Goal: Task Accomplishment & Management: Use online tool/utility

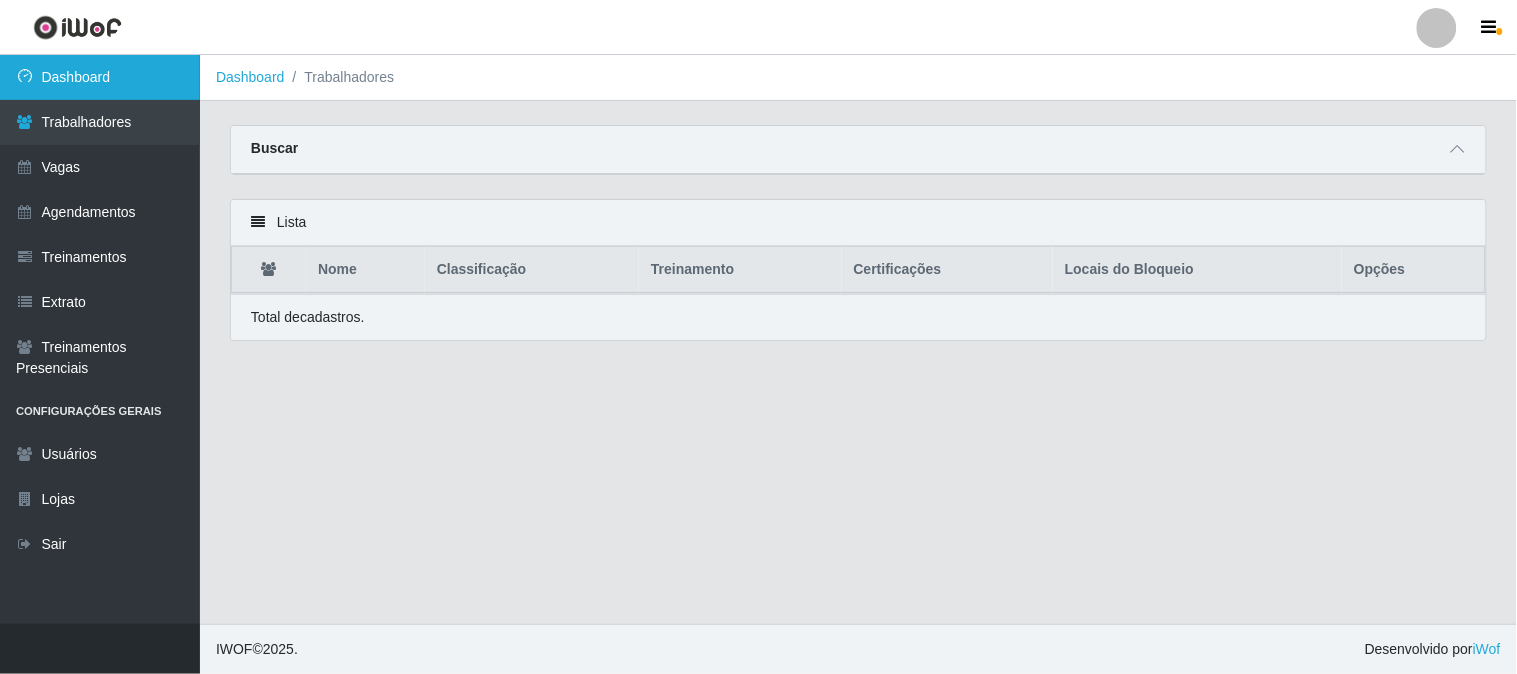
click at [138, 77] on link "Dashboard" at bounding box center [100, 77] width 200 height 45
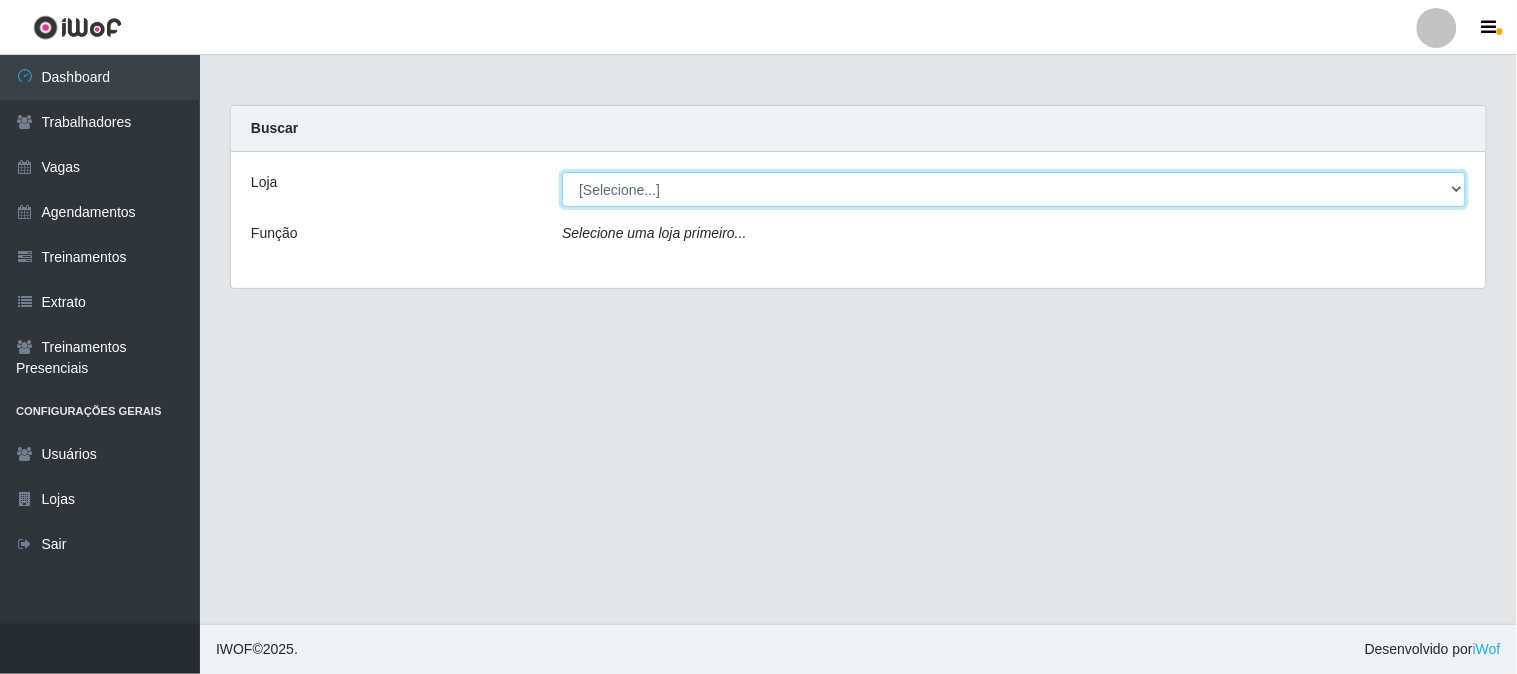
click at [707, 187] on select "[Selecione...] Sapore D'italia" at bounding box center [1014, 189] width 904 height 35
select select "266"
click at [562, 172] on select "[Selecione...] Sapore D'italia" at bounding box center [1014, 189] width 904 height 35
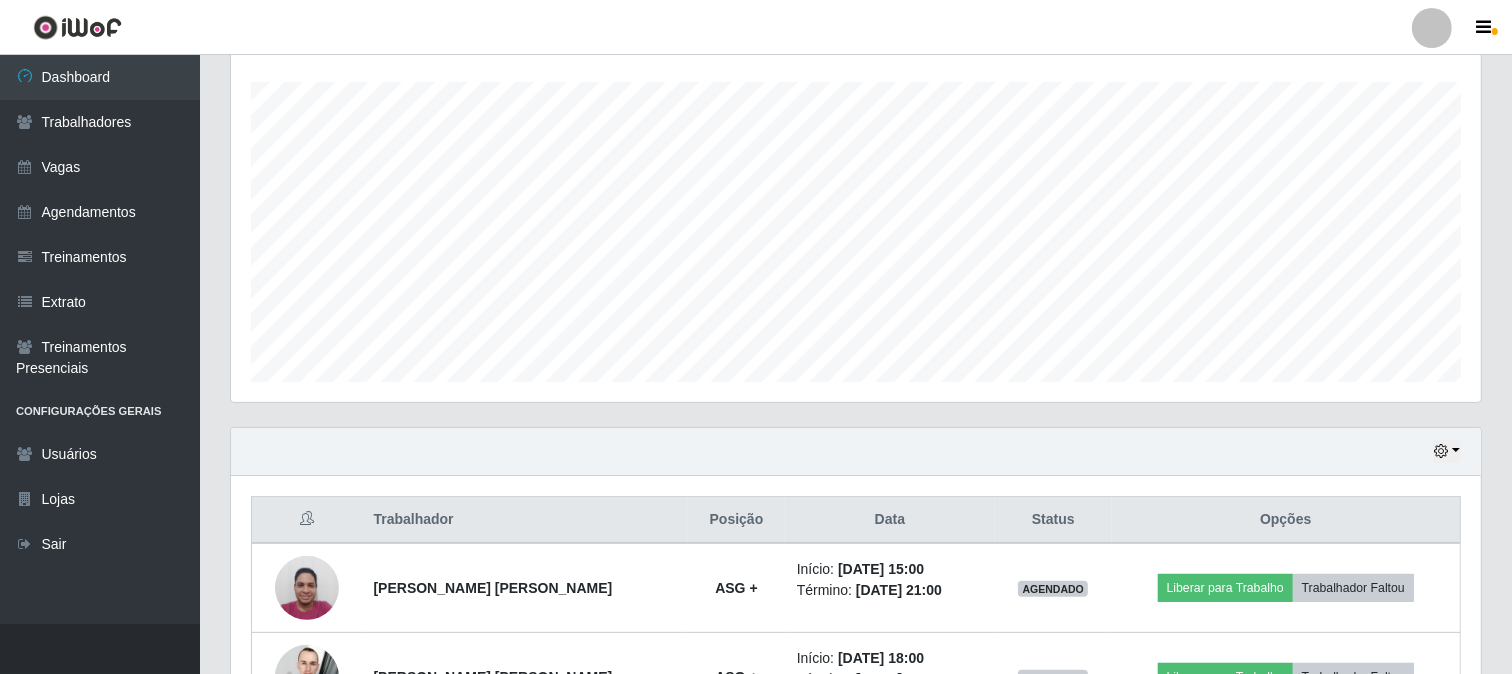
scroll to position [476, 0]
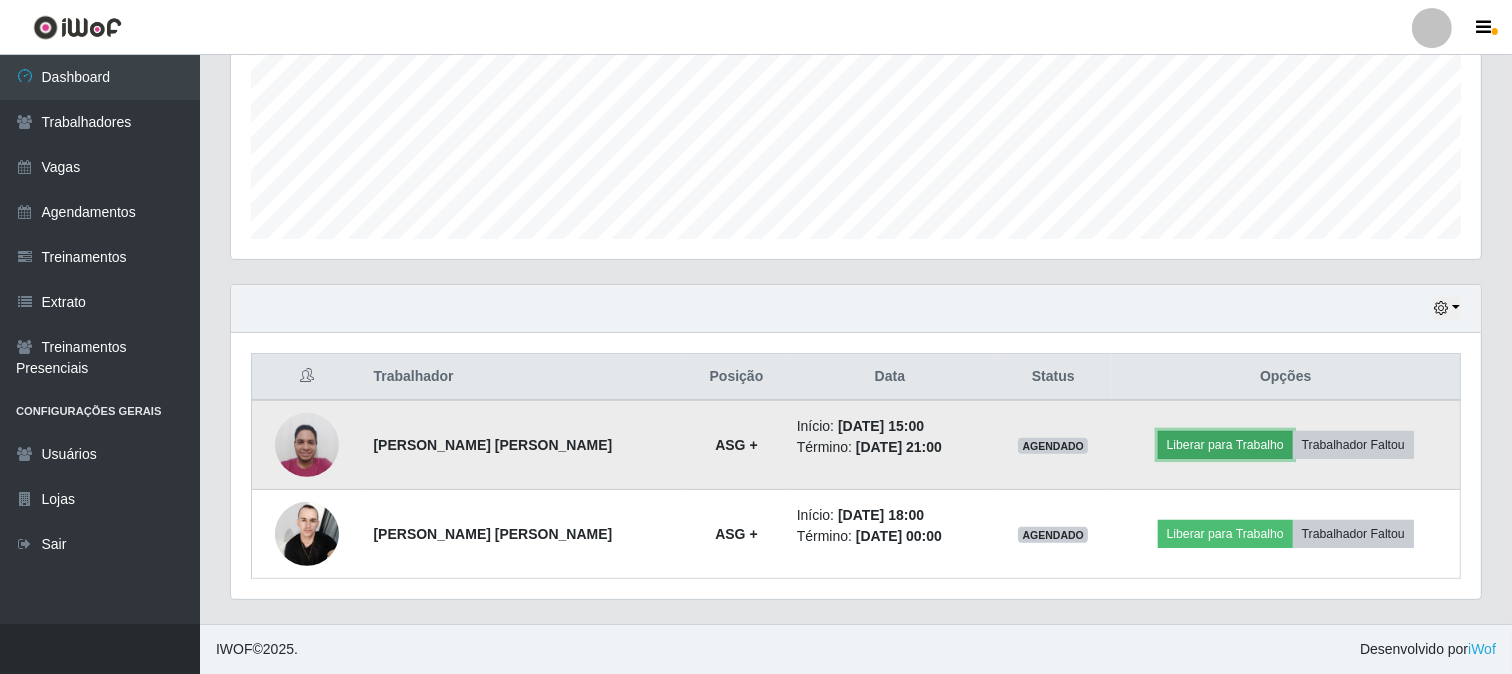
click at [1197, 445] on button "Liberar para Trabalho" at bounding box center [1225, 445] width 135 height 28
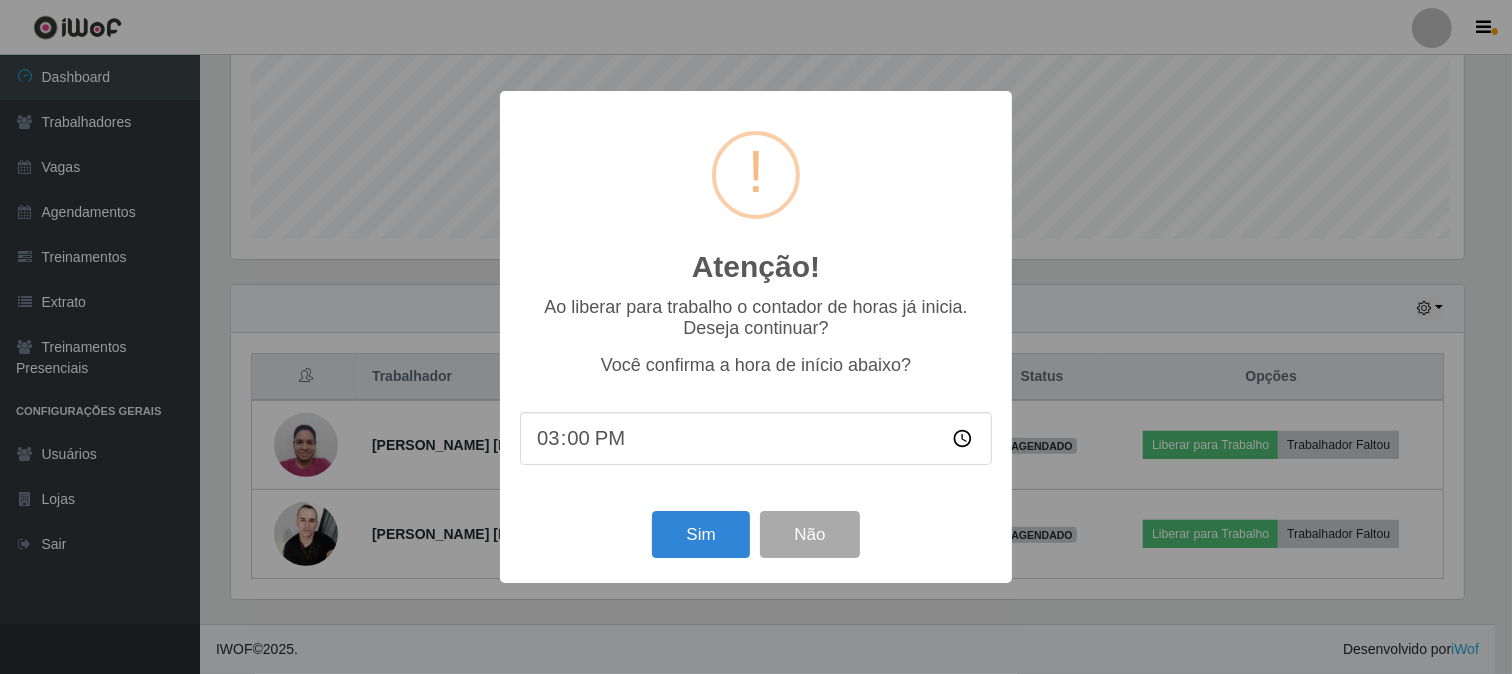
scroll to position [414, 1237]
click at [694, 558] on button "Sim" at bounding box center [703, 534] width 97 height 47
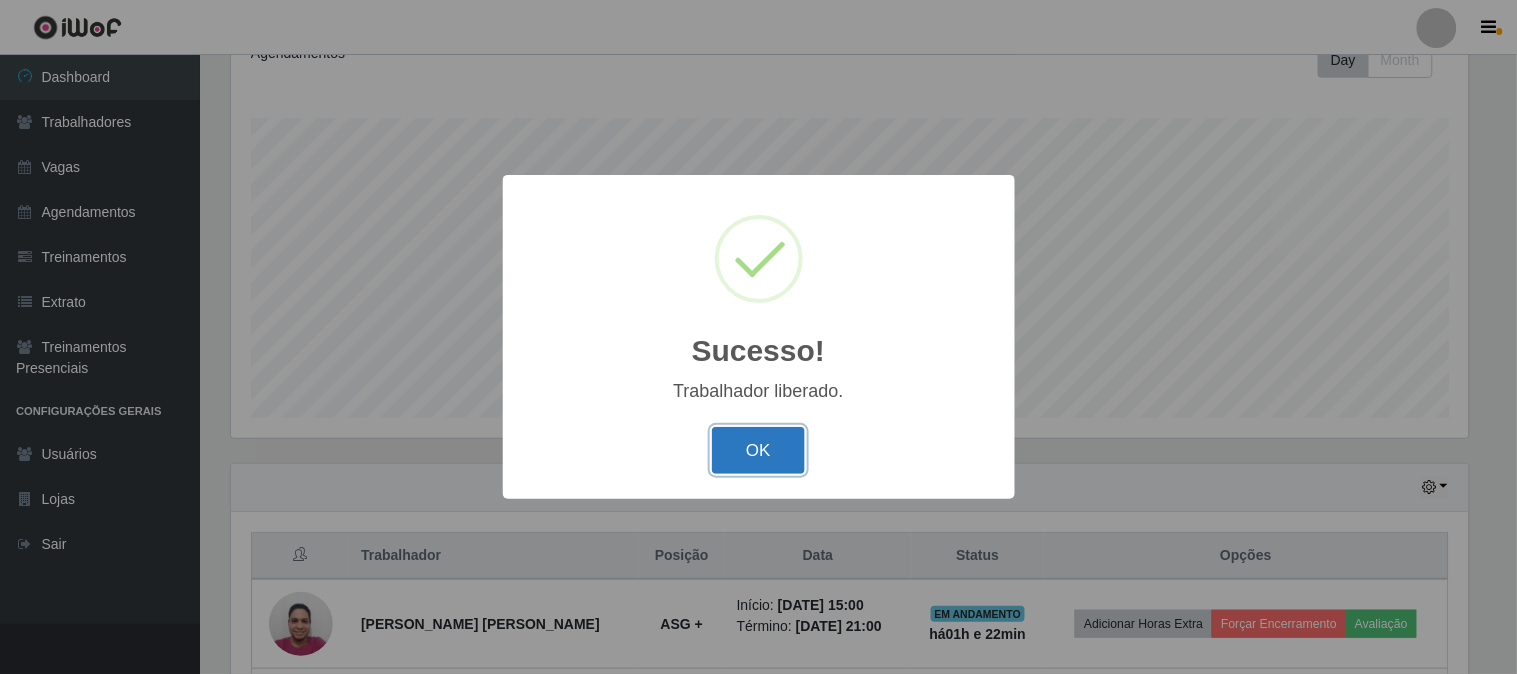
click at [737, 465] on button "OK" at bounding box center [758, 450] width 93 height 47
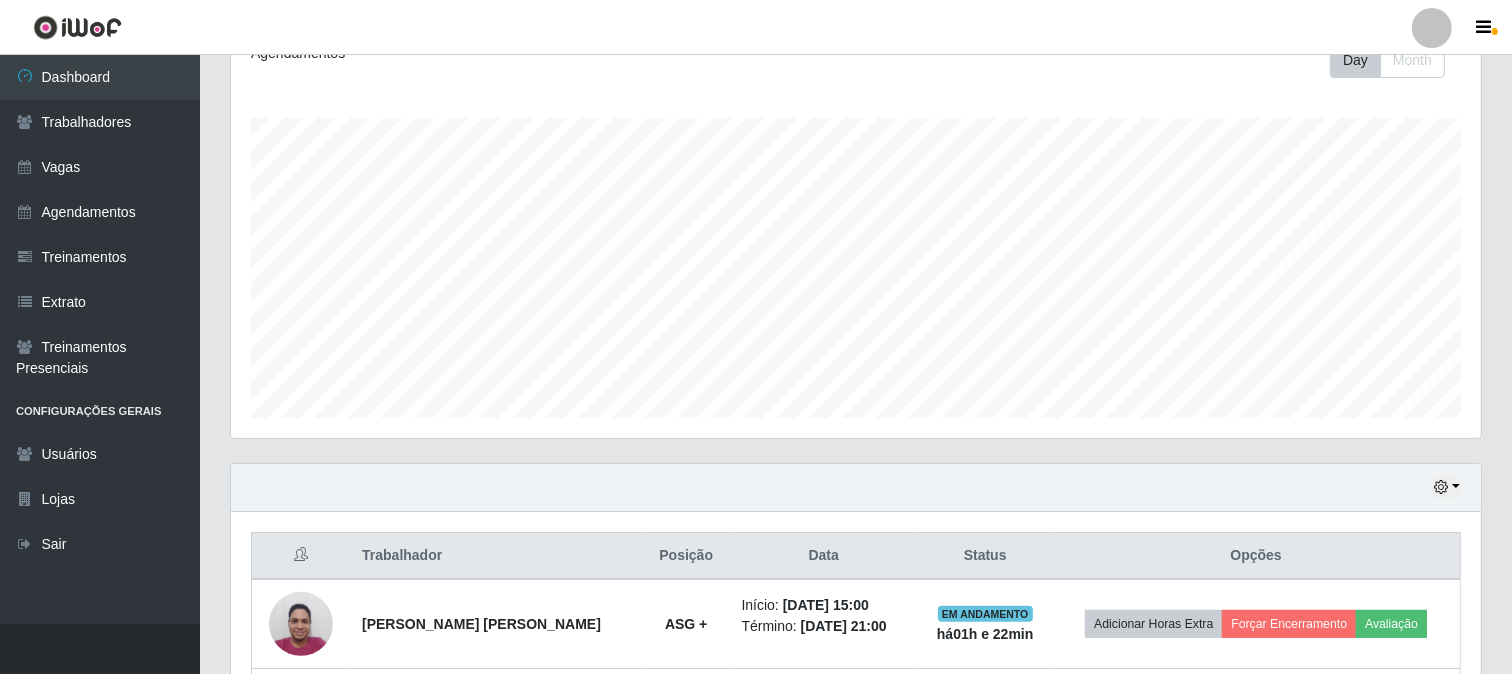
scroll to position [476, 0]
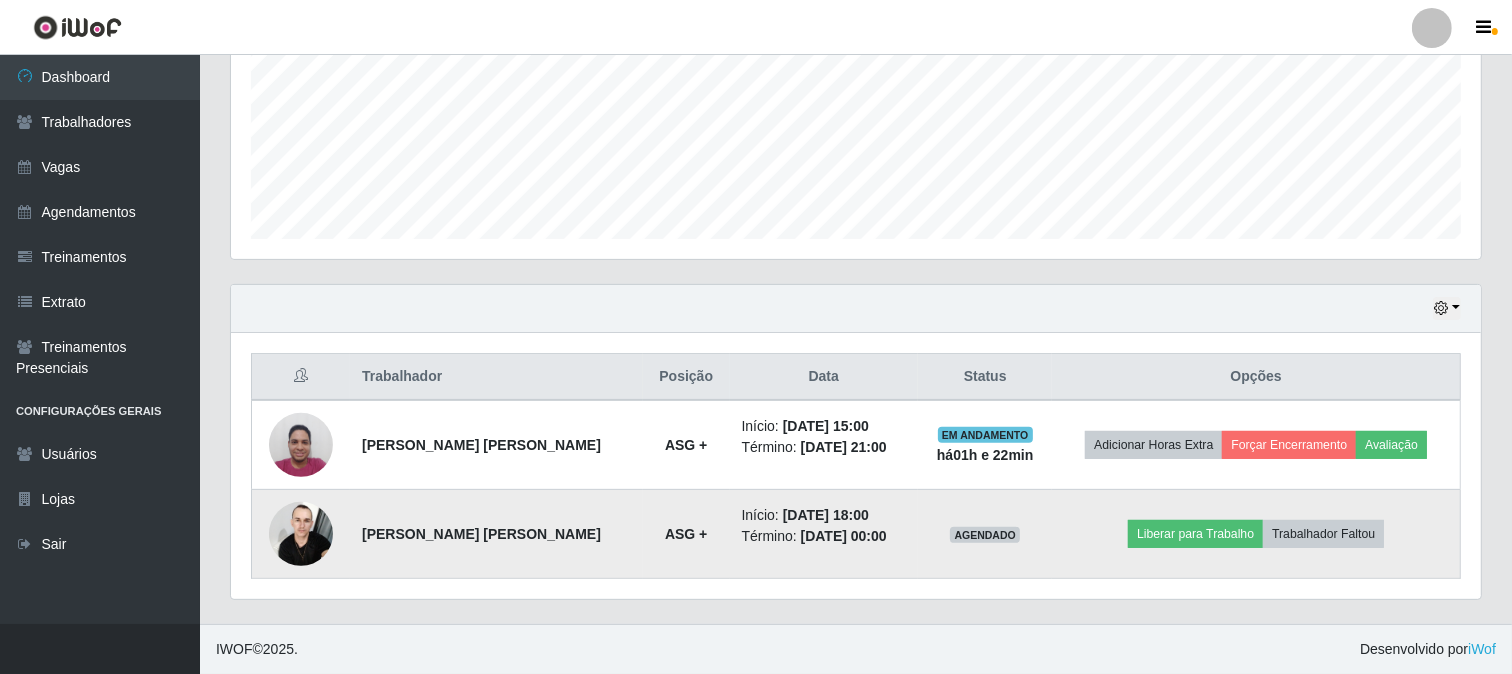
click at [306, 538] on img at bounding box center [301, 533] width 64 height 85
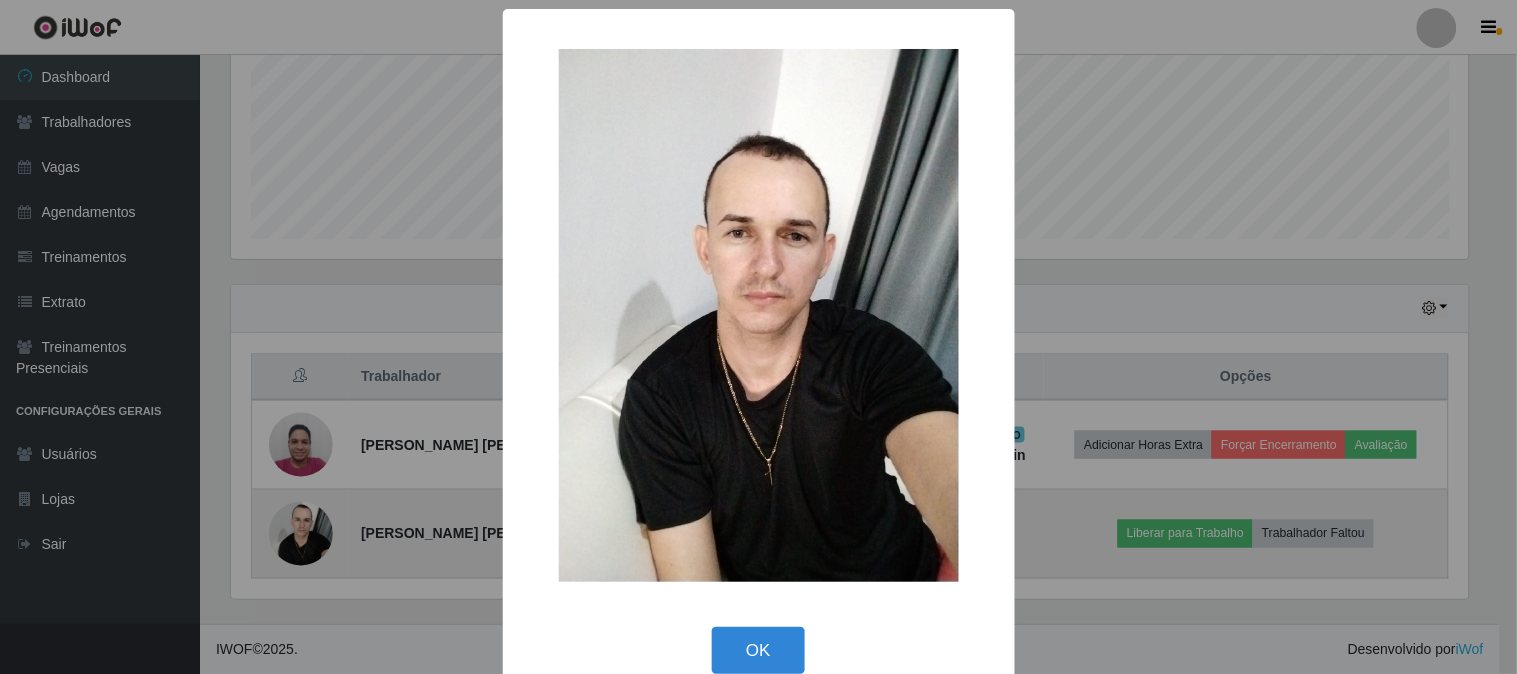
click at [306, 538] on div "× OK Cancel" at bounding box center [758, 337] width 1517 height 674
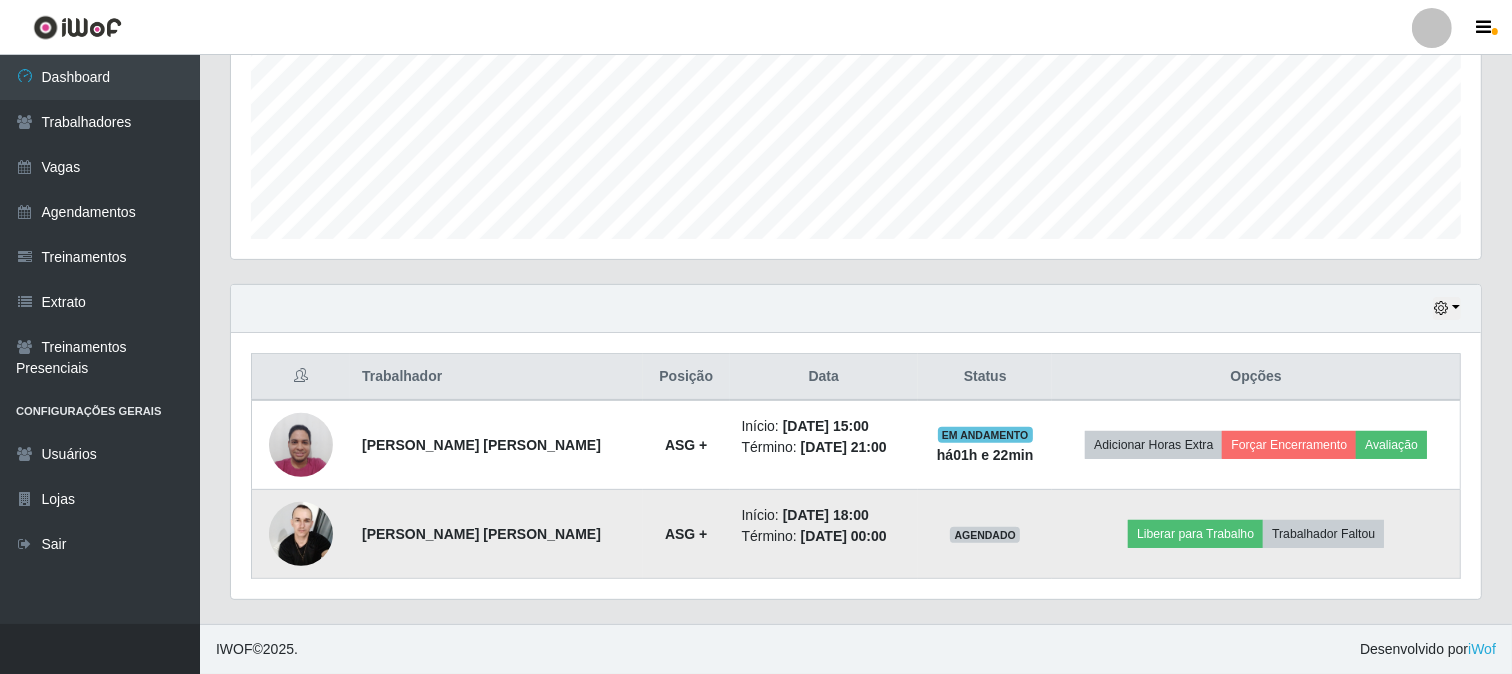
scroll to position [414, 1250]
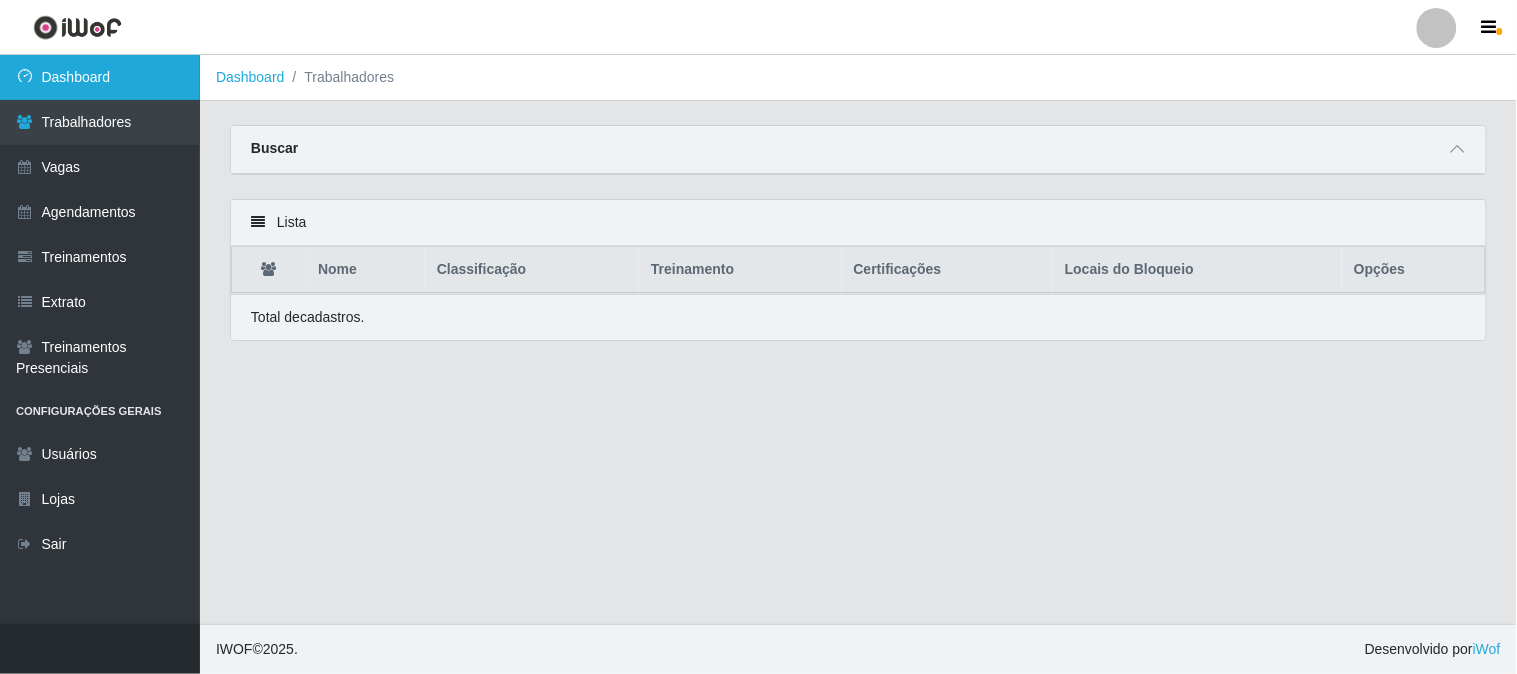
click at [122, 83] on link "Dashboard" at bounding box center [100, 77] width 200 height 45
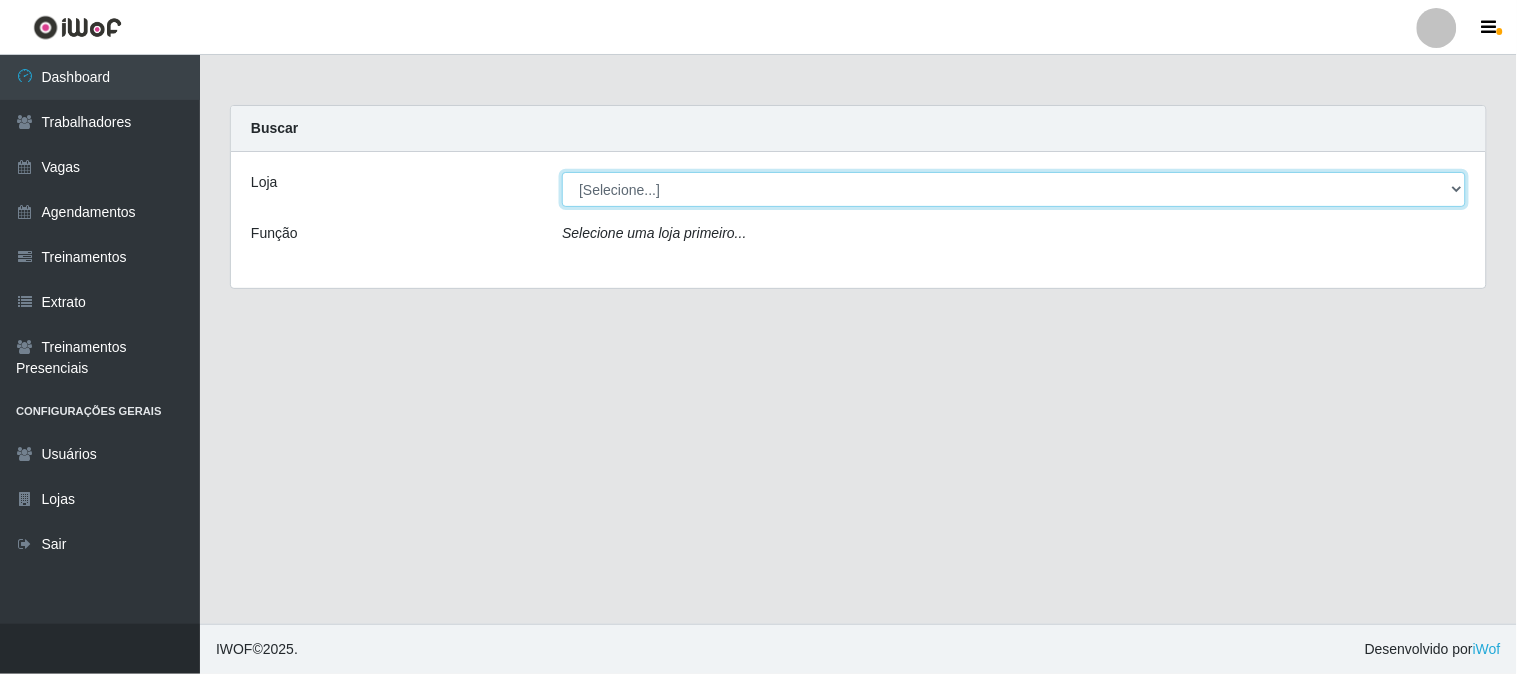
click at [602, 196] on select "[Selecione...] Sapore D'italia" at bounding box center [1014, 189] width 904 height 35
select select "266"
click at [562, 172] on select "[Selecione...] Sapore D'italia" at bounding box center [1014, 189] width 904 height 35
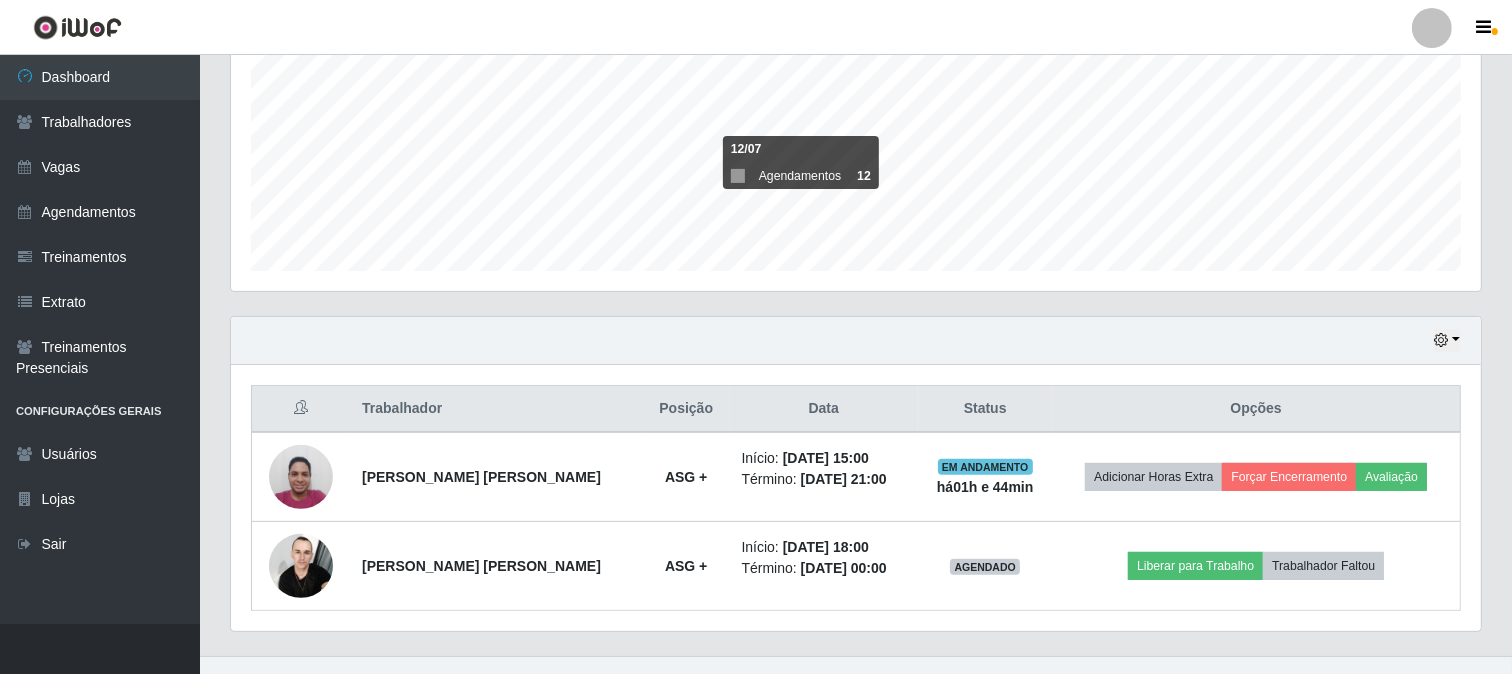
scroll to position [476, 0]
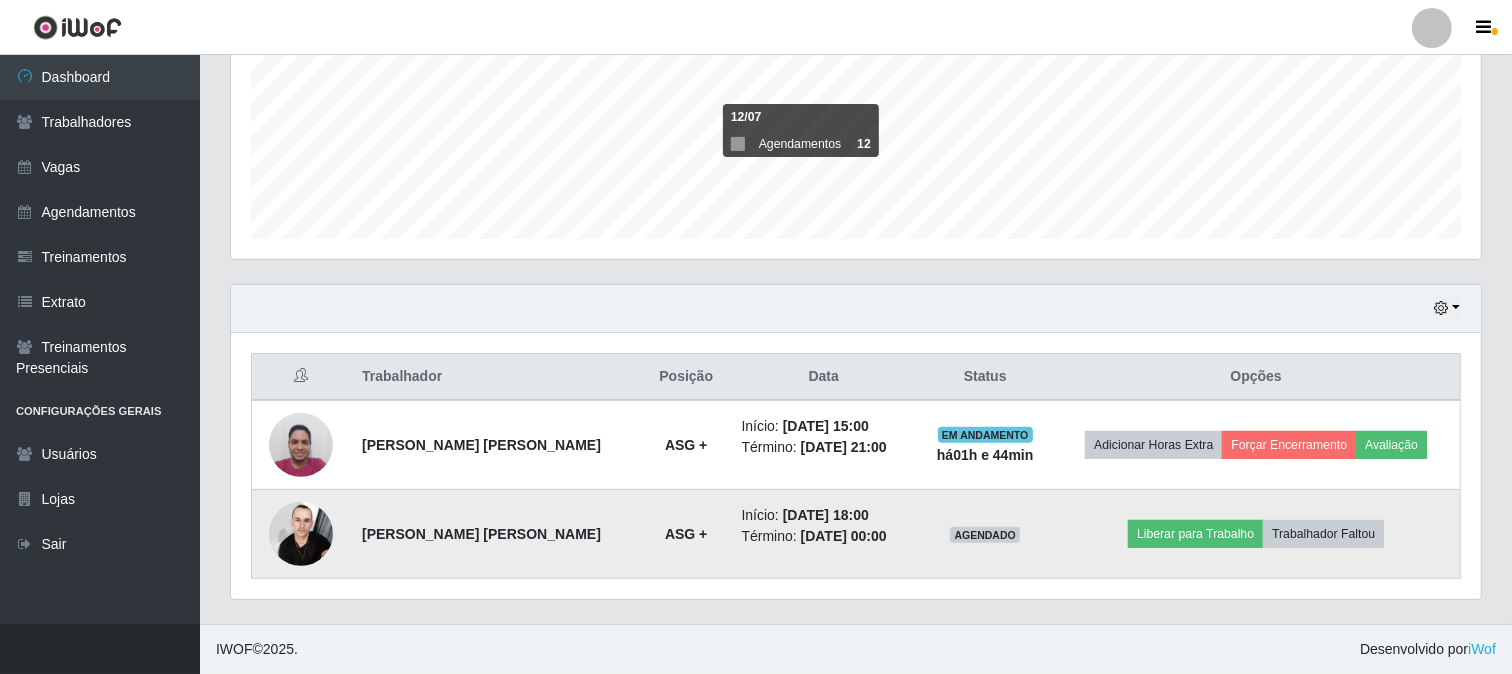
click at [311, 535] on img at bounding box center [301, 533] width 64 height 85
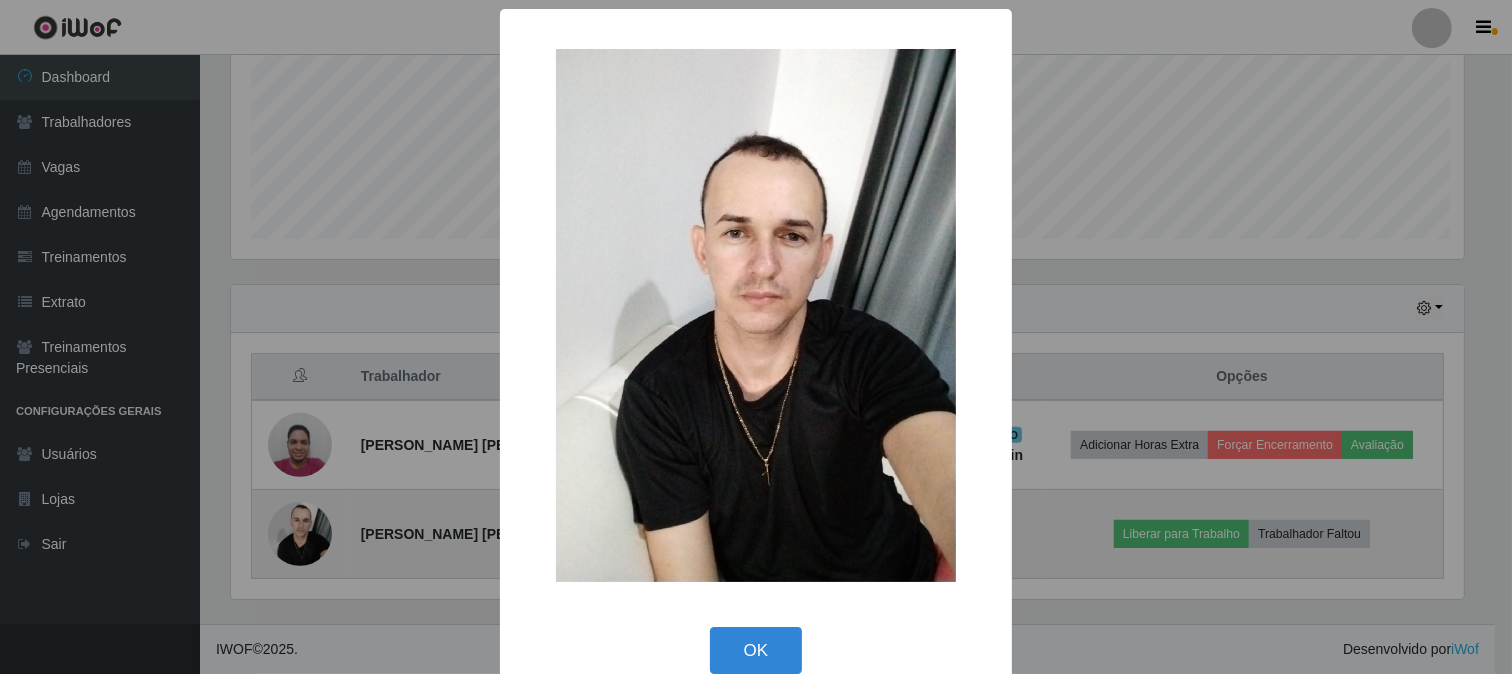
scroll to position [414, 1237]
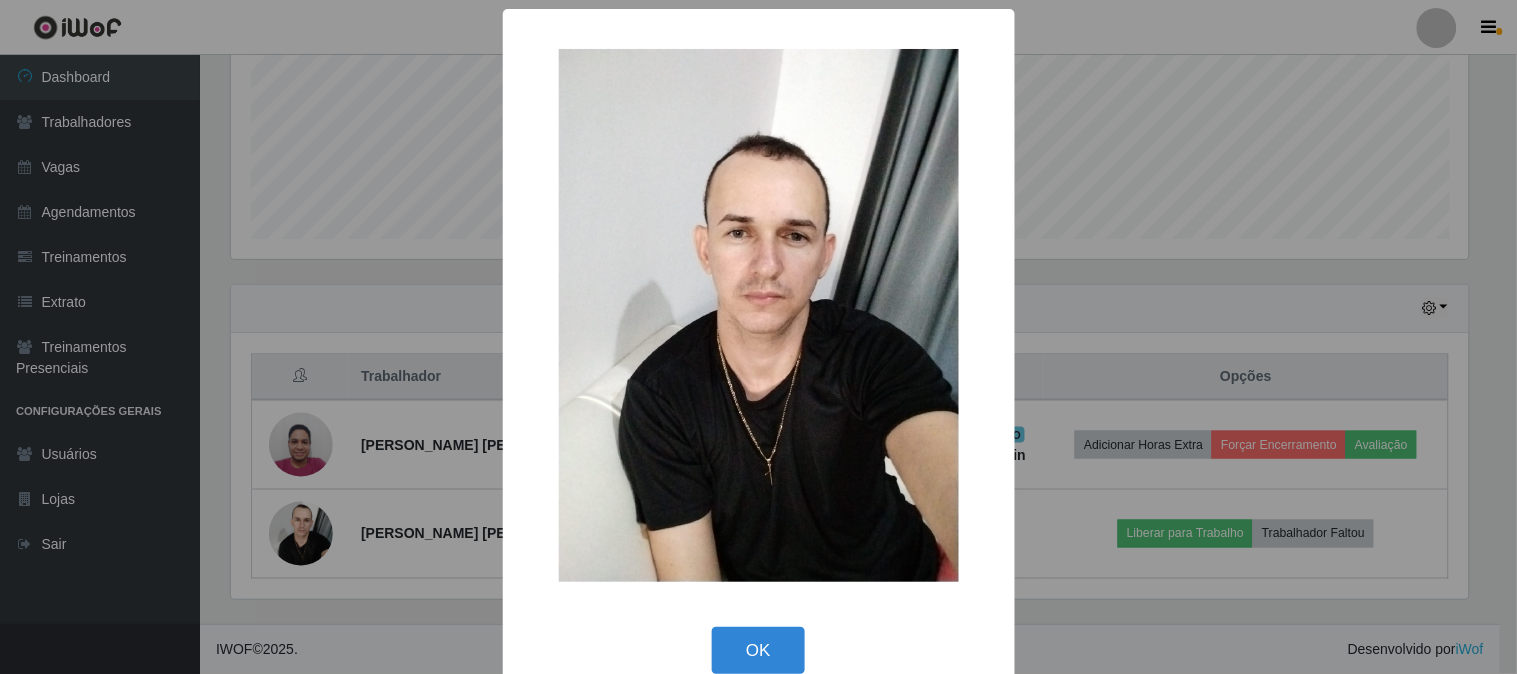
drag, startPoint x: 1328, startPoint y: 154, endPoint x: 988, endPoint y: 16, distance: 366.9
click at [1312, 148] on div "× OK Cancel" at bounding box center [758, 337] width 1517 height 674
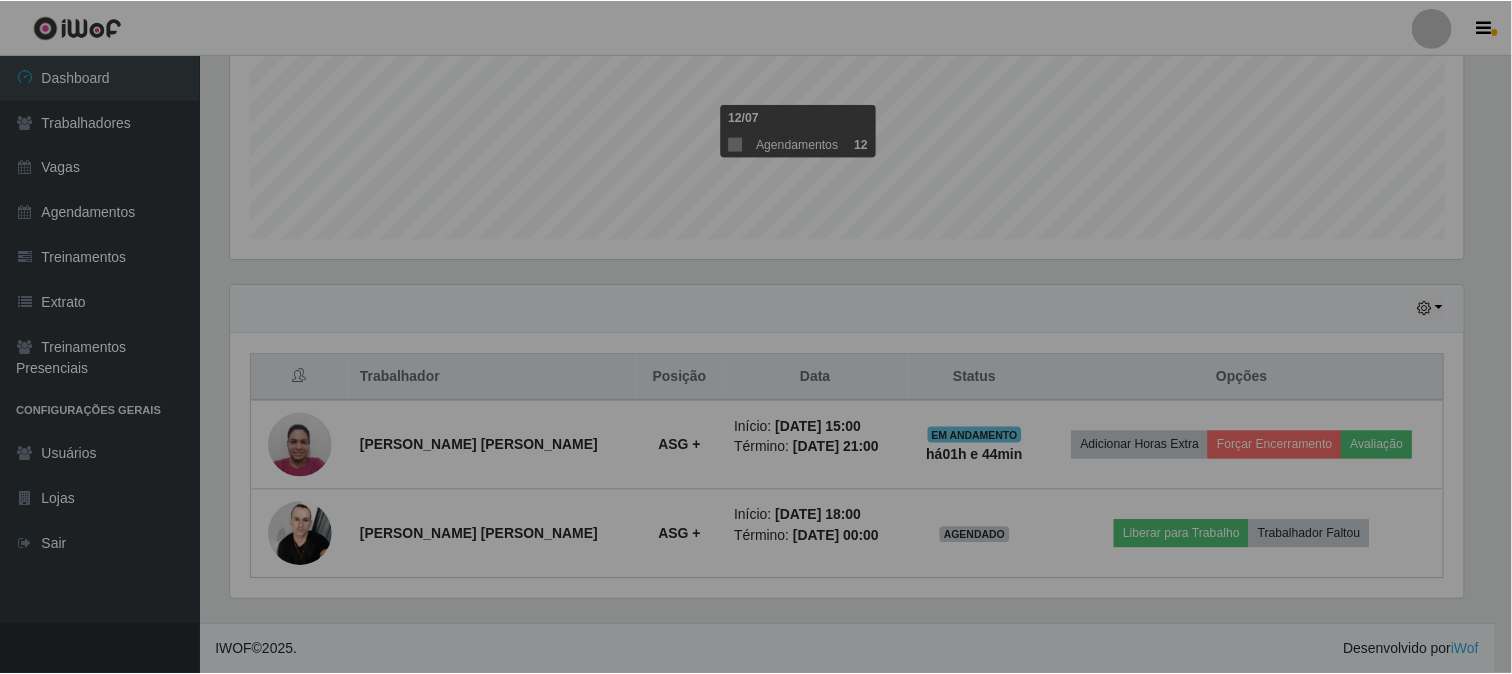
scroll to position [414, 1250]
